Goal: Task Accomplishment & Management: Manage account settings

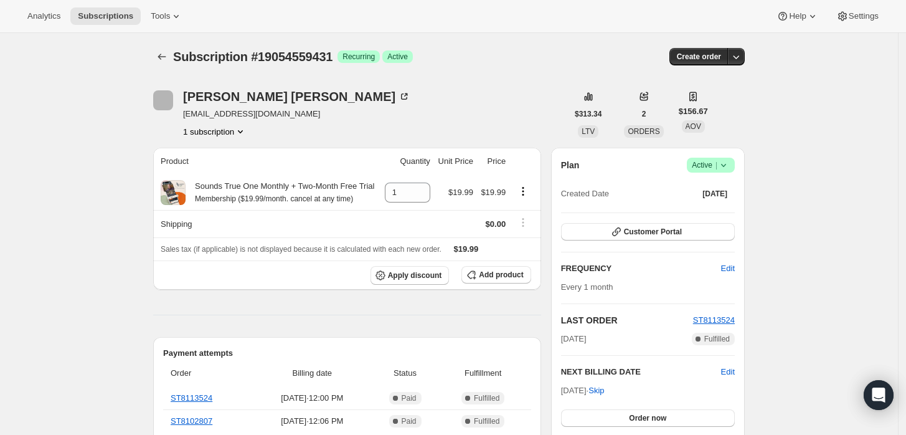
click at [721, 165] on icon at bounding box center [723, 165] width 12 height 12
click at [711, 195] on button "Pause subscription" at bounding box center [715, 189] width 78 height 20
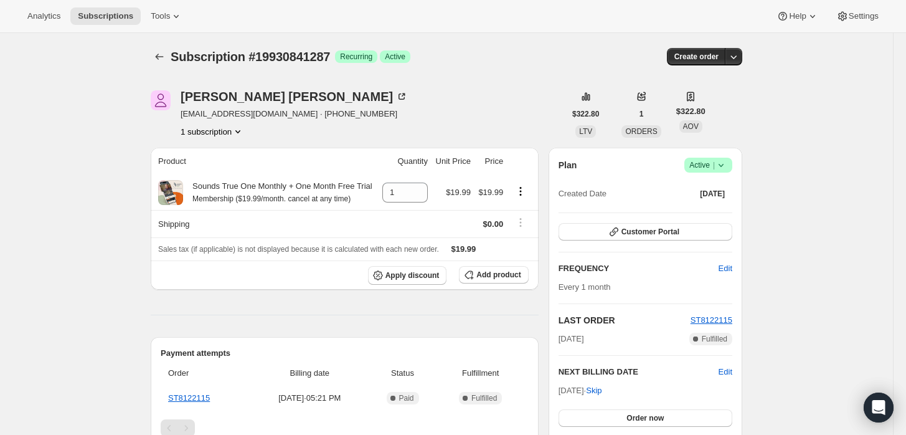
click at [723, 166] on icon at bounding box center [721, 165] width 12 height 12
click at [706, 195] on span "Pause subscription" at bounding box center [713, 189] width 70 height 12
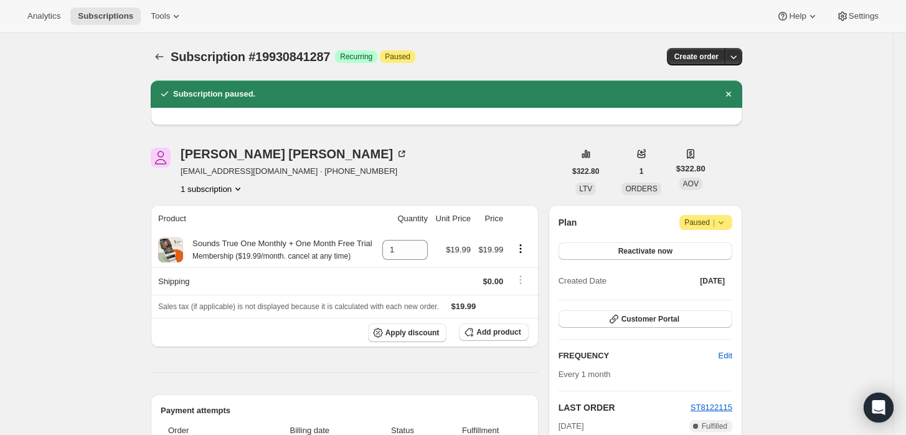
click at [727, 217] on icon at bounding box center [721, 222] width 12 height 12
click at [708, 247] on span "Cancel subscription" at bounding box center [711, 246] width 70 height 9
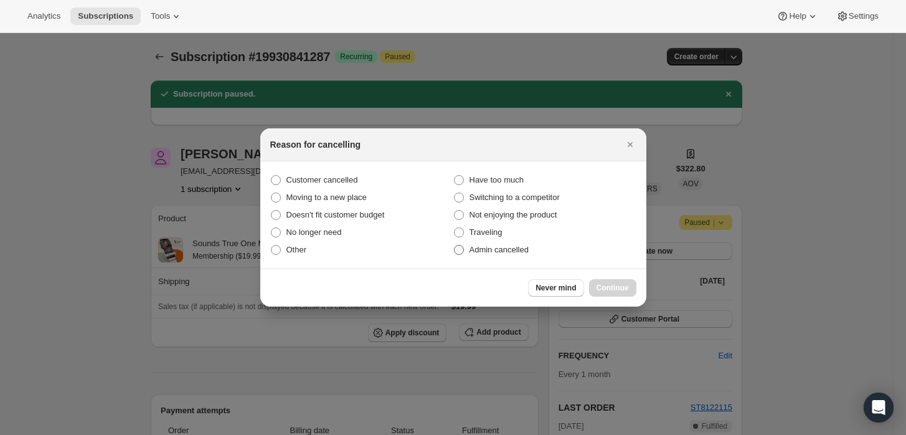
click at [477, 241] on label "Admin cancelled" at bounding box center [544, 249] width 183 height 17
click at [455, 245] on input "Admin cancelled" at bounding box center [454, 245] width 1 height 1
radio input "true"
click at [618, 284] on span "Continue" at bounding box center [613, 288] width 32 height 10
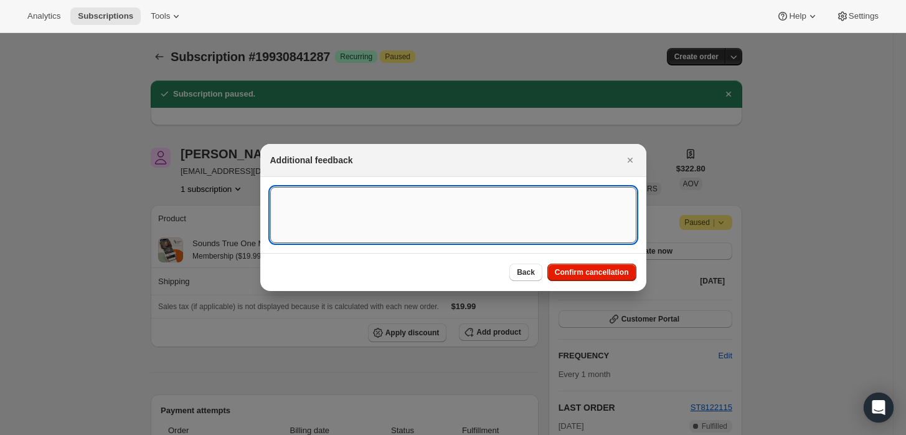
click at [418, 204] on textarea ":re2:" at bounding box center [453, 215] width 366 height 56
type textarea "Customer requested cancellation."
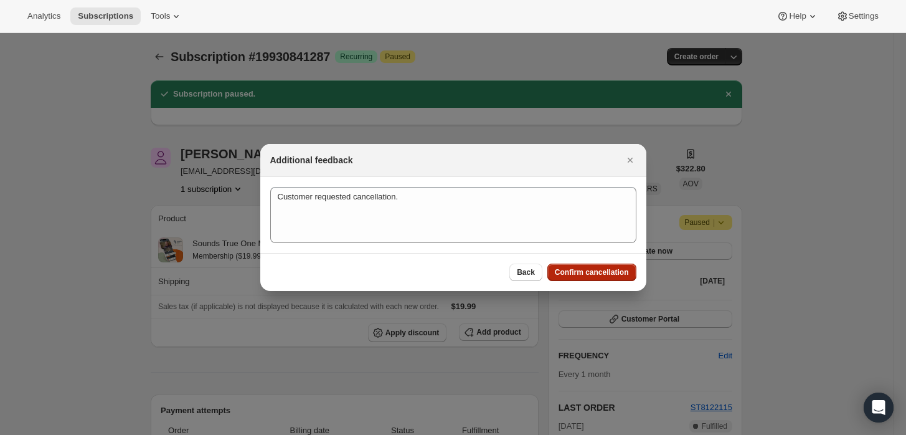
click at [568, 273] on span "Confirm cancellation" at bounding box center [592, 272] width 74 height 10
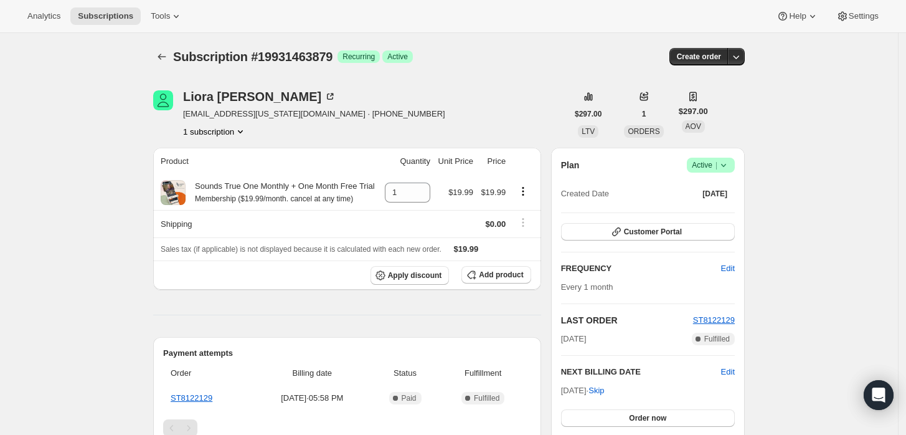
click at [727, 165] on icon at bounding box center [723, 165] width 12 height 12
click at [708, 214] on span "Cancel subscription" at bounding box center [715, 210] width 70 height 9
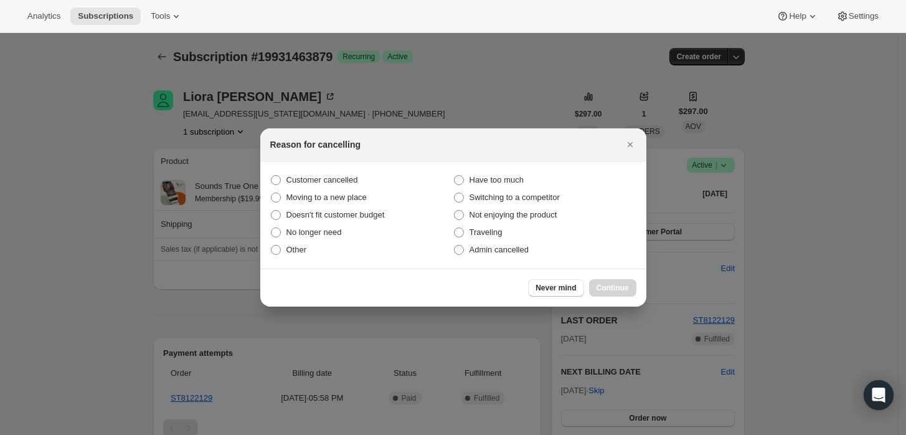
drag, startPoint x: 508, startPoint y: 249, endPoint x: 533, endPoint y: 263, distance: 28.7
click at [509, 249] on span "Admin cancelled" at bounding box center [499, 249] width 59 height 9
click at [455, 245] on input "Admin cancelled" at bounding box center [454, 245] width 1 height 1
radio input "true"
click at [635, 292] on div "Never mind Continue" at bounding box center [453, 287] width 386 height 38
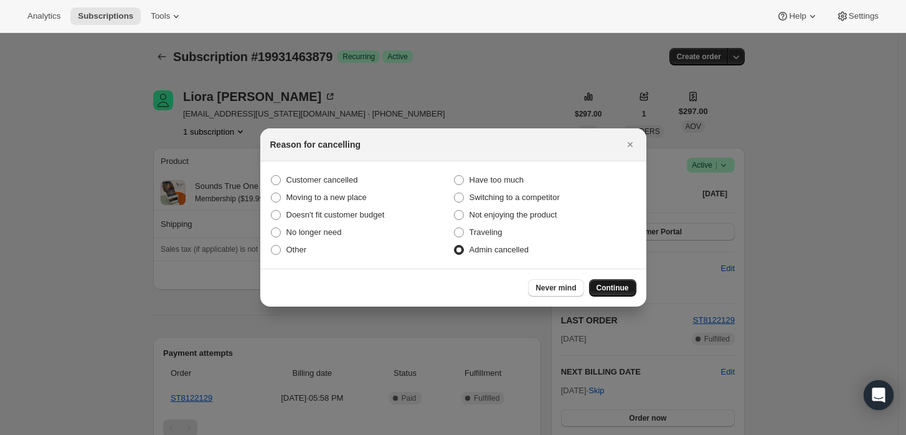
click at [607, 286] on span "Continue" at bounding box center [613, 288] width 32 height 10
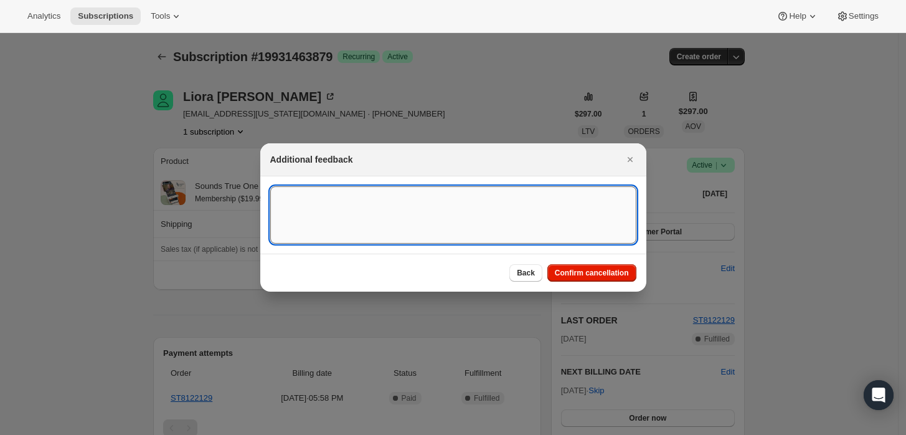
click at [499, 227] on textarea ":rbj:" at bounding box center [453, 214] width 366 height 57
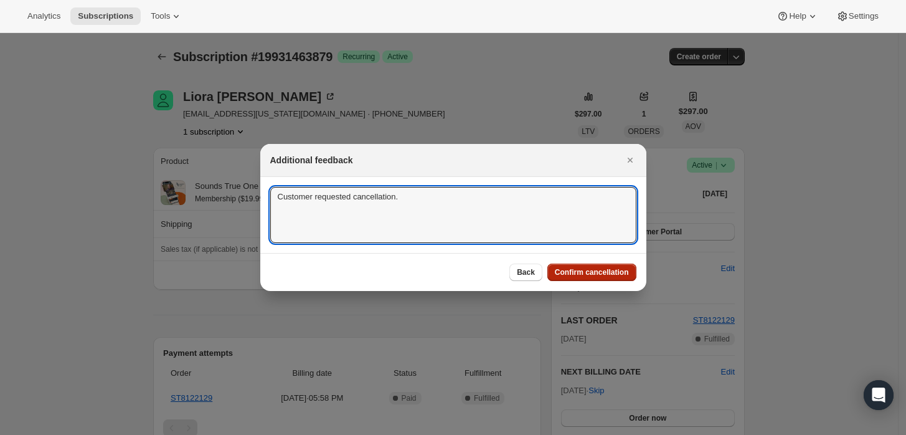
type textarea "Customer requested cancellation."
click at [580, 268] on span "Confirm cancellation" at bounding box center [592, 272] width 74 height 10
